Goal: Task Accomplishment & Management: Use online tool/utility

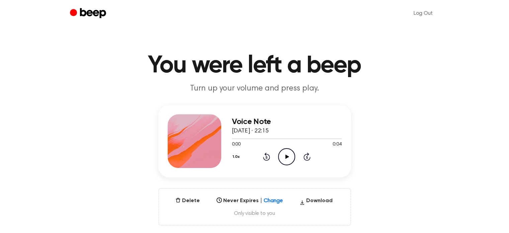
click at [286, 156] on icon at bounding box center [287, 156] width 4 height 4
click at [285, 156] on icon at bounding box center [287, 156] width 4 height 4
click at [288, 161] on icon "Play Audio" at bounding box center [286, 156] width 17 height 17
click at [185, 199] on button "Delete" at bounding box center [188, 200] width 30 height 8
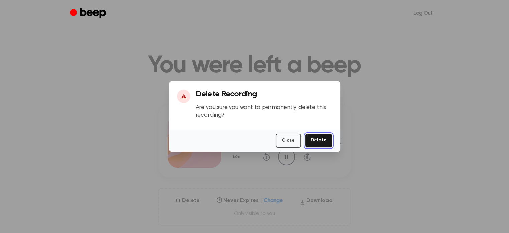
click at [317, 142] on button "Delete" at bounding box center [318, 141] width 27 height 14
